Goal: Transaction & Acquisition: Book appointment/travel/reservation

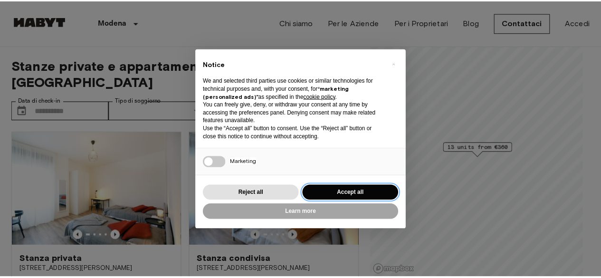
scroll to position [101, 0]
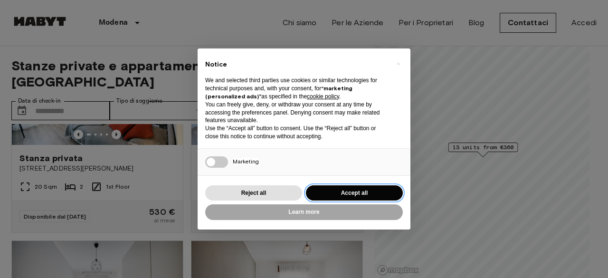
click at [383, 192] on button "Accept all" at bounding box center [354, 193] width 97 height 16
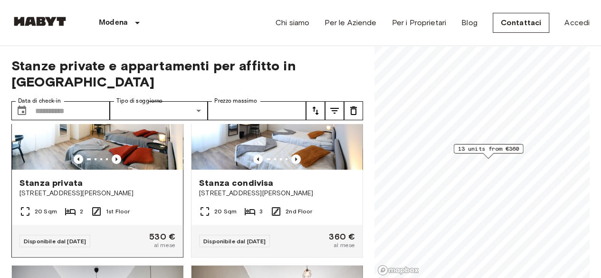
scroll to position [40, 0]
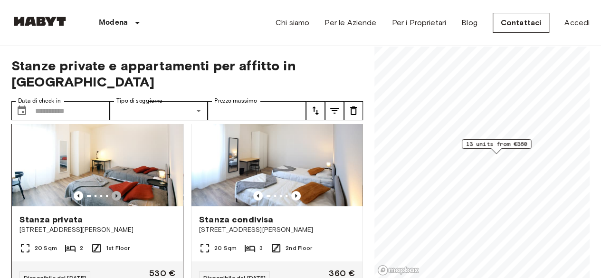
click at [116, 191] on icon "Previous image" at bounding box center [117, 196] width 10 height 10
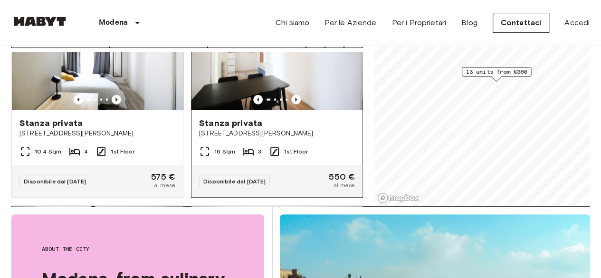
scroll to position [901, 0]
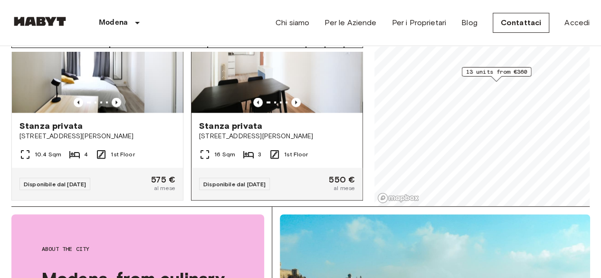
click at [340, 75] on img at bounding box center [276, 56] width 171 height 114
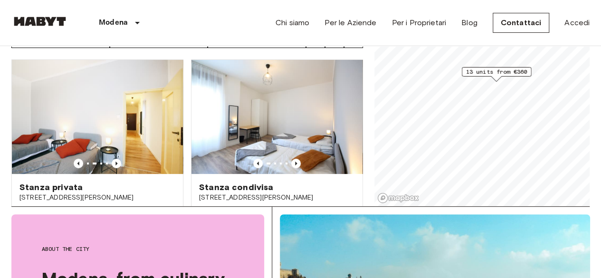
scroll to position [0, 0]
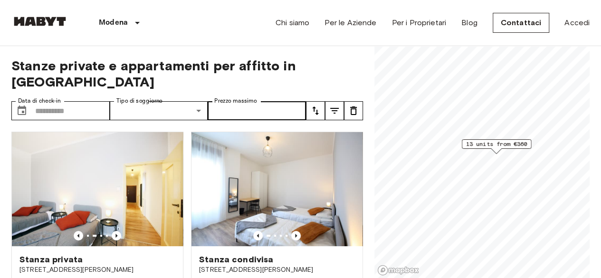
click at [225, 97] on label "Prezzo massimo" at bounding box center [235, 101] width 42 height 8
click at [225, 101] on input "Prezzo massimo" at bounding box center [257, 110] width 98 height 19
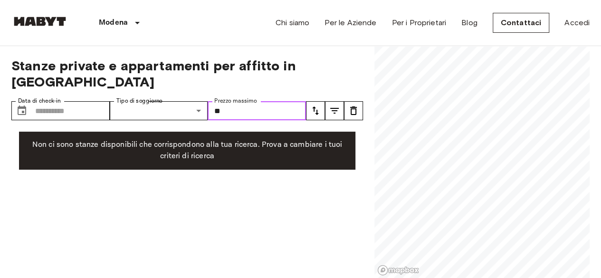
type input "*"
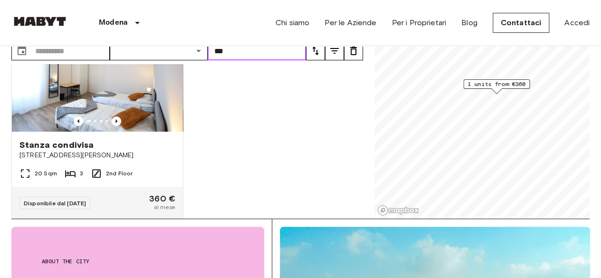
scroll to position [56, 0]
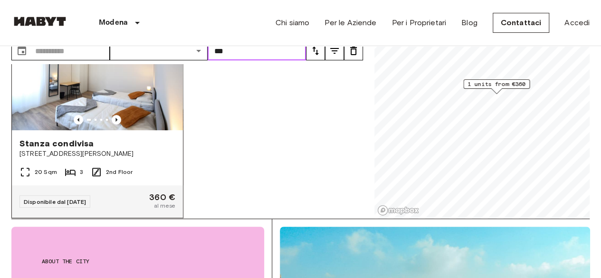
type input "***"
click at [152, 149] on span "[STREET_ADDRESS][PERSON_NAME]" at bounding box center [97, 154] width 156 height 10
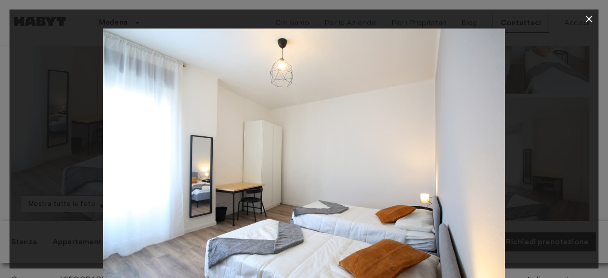
drag, startPoint x: 485, startPoint y: 142, endPoint x: 473, endPoint y: 118, distance: 26.6
click at [473, 118] on img at bounding box center [304, 163] width 402 height 268
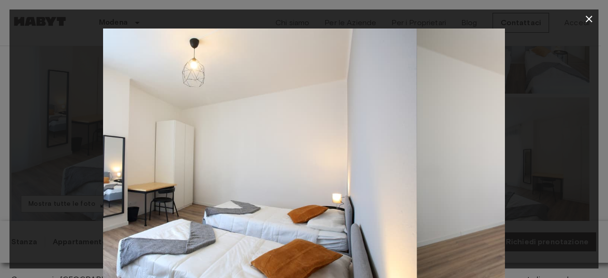
drag, startPoint x: 473, startPoint y: 118, endPoint x: 269, endPoint y: 156, distance: 207.8
click at [269, 156] on img at bounding box center [216, 163] width 402 height 268
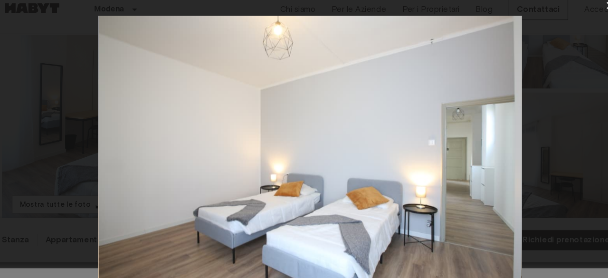
scroll to position [149, 0]
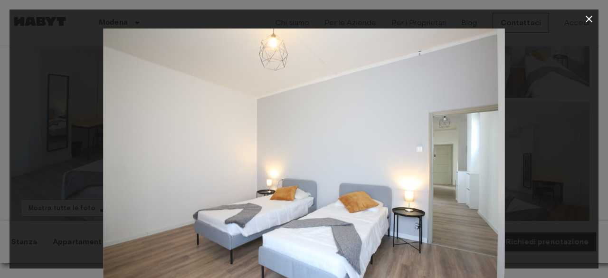
click at [589, 23] on icon "button" at bounding box center [588, 18] width 11 height 11
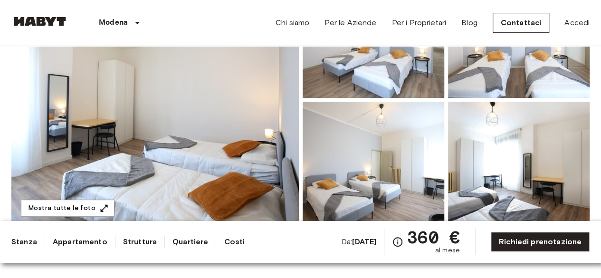
click at [167, 181] on img at bounding box center [154, 99] width 287 height 253
